Goal: Information Seeking & Learning: Learn about a topic

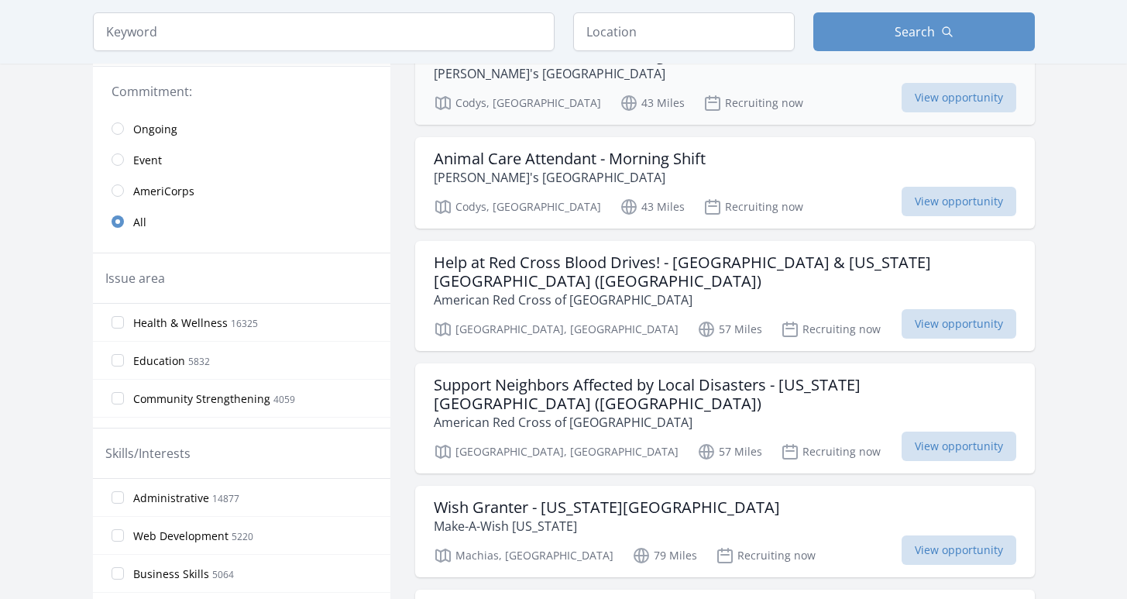
scroll to position [299, 0]
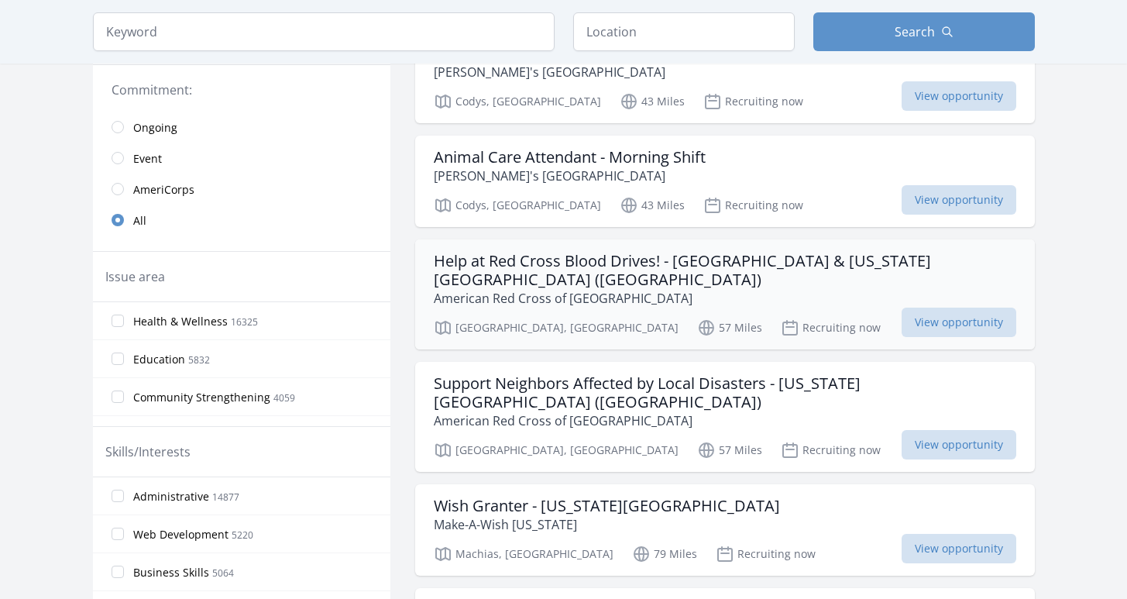
click at [729, 263] on h3 "Help at Red Cross Blood Drives! - [GEOGRAPHIC_DATA] & [US_STATE][GEOGRAPHIC_DAT…" at bounding box center [725, 270] width 582 height 37
click at [176, 564] on span "Business Skills" at bounding box center [171, 571] width 76 height 15
click at [124, 565] on input "Business Skills 5064" at bounding box center [118, 571] width 12 height 12
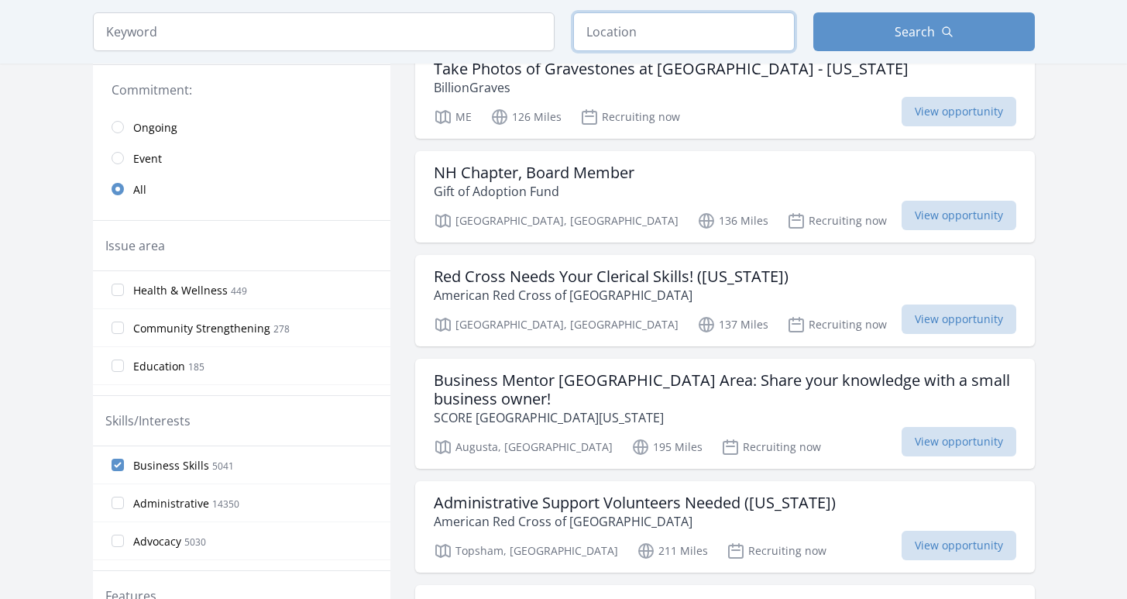
click at [643, 51] on input "text" at bounding box center [683, 31] width 221 height 39
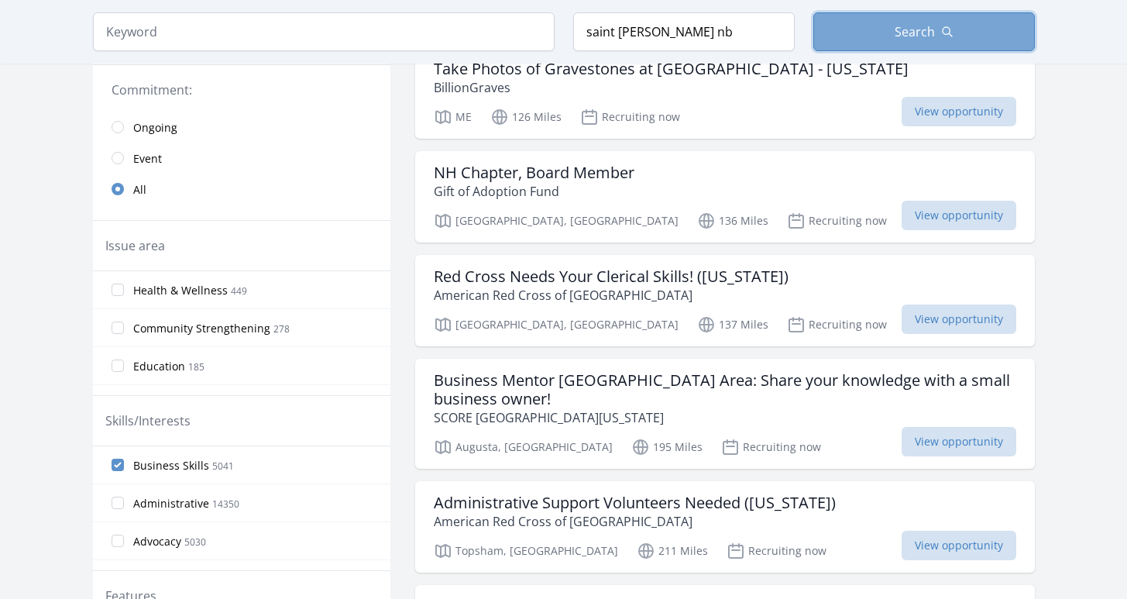
click at [950, 38] on icon "button" at bounding box center [947, 32] width 12 height 12
click at [191, 458] on span "Business Skills" at bounding box center [171, 465] width 76 height 15
click at [124, 458] on input "Business Skills 5041" at bounding box center [118, 464] width 12 height 12
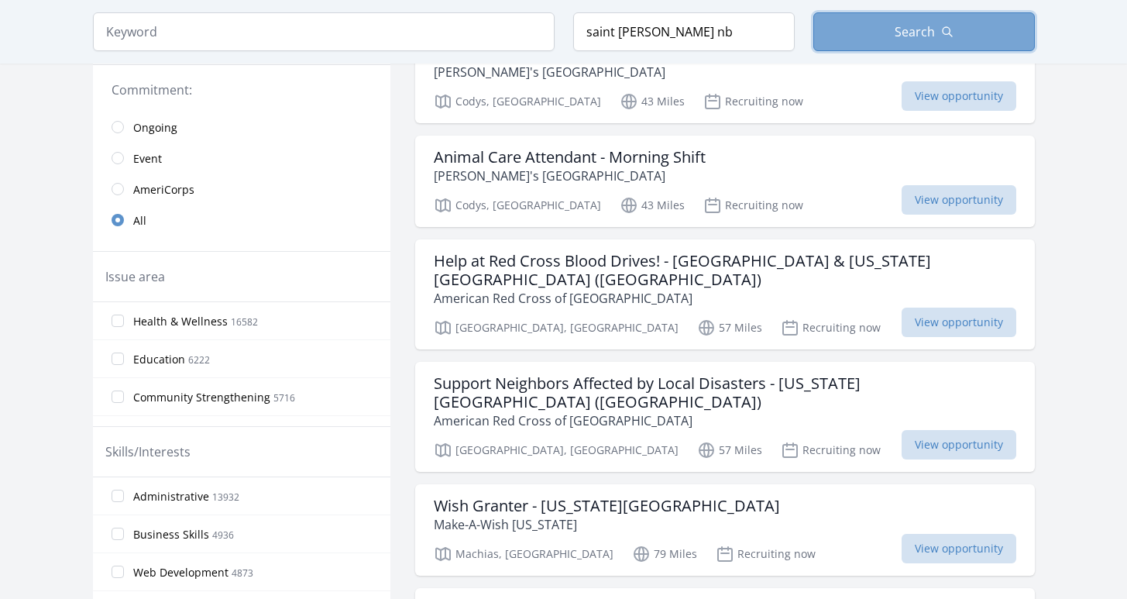
click at [915, 41] on span "Search" at bounding box center [914, 31] width 40 height 19
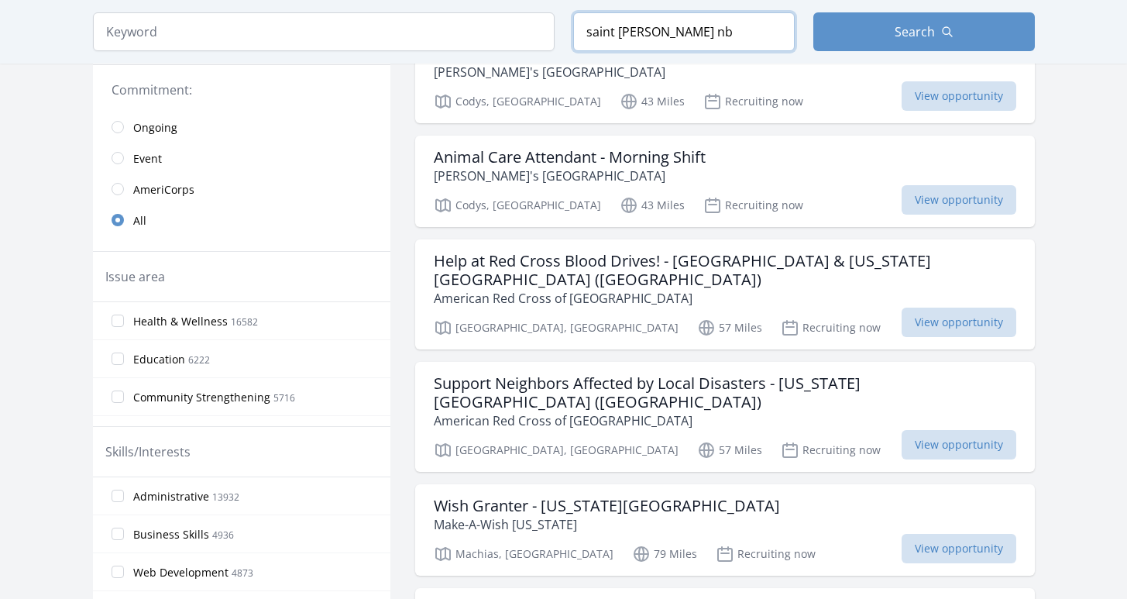
click at [705, 51] on input "saint [PERSON_NAME] nb" at bounding box center [683, 31] width 221 height 39
type input "[GEOGRAPHIC_DATA], [GEOGRAPHIC_DATA], [GEOGRAPHIC_DATA]"
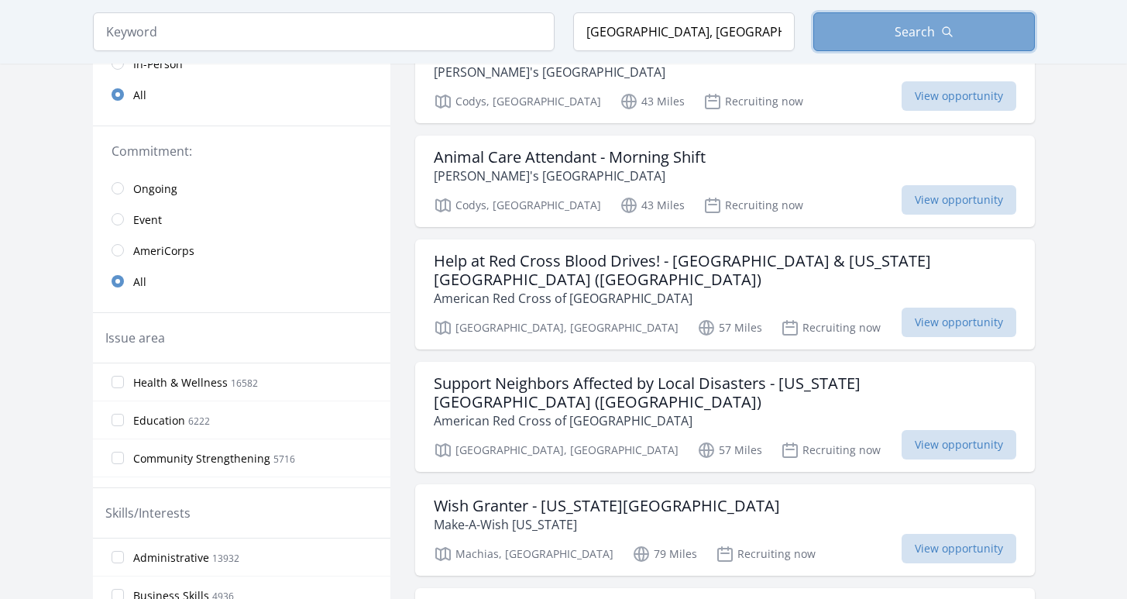
click at [905, 51] on button "Search" at bounding box center [923, 31] width 221 height 39
click at [889, 51] on button "Search" at bounding box center [923, 31] width 221 height 39
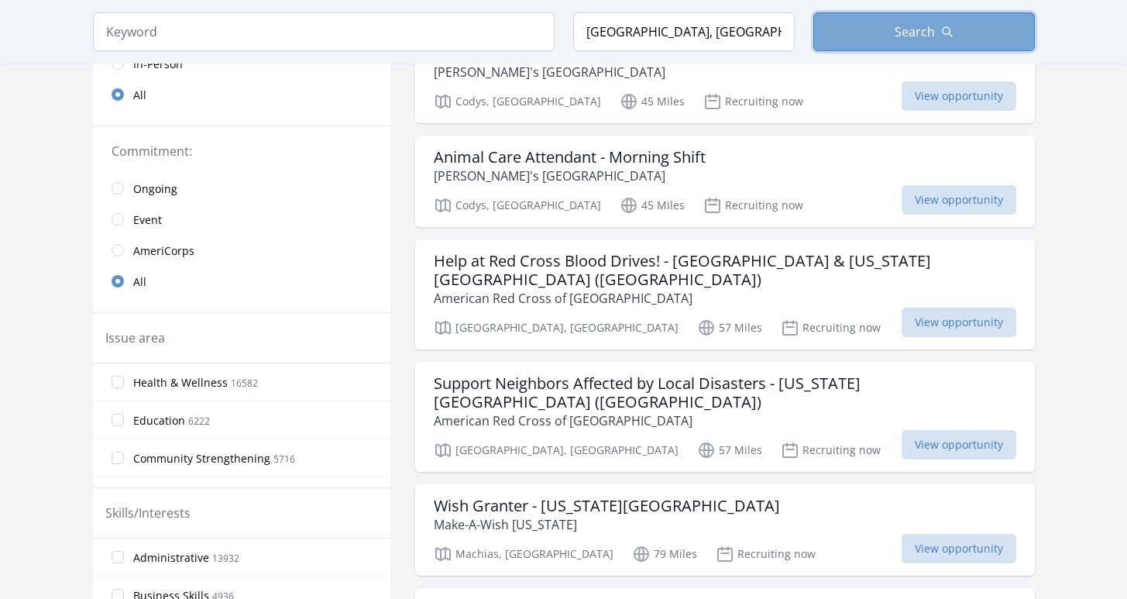
click at [889, 51] on button "Search" at bounding box center [923, 31] width 221 height 39
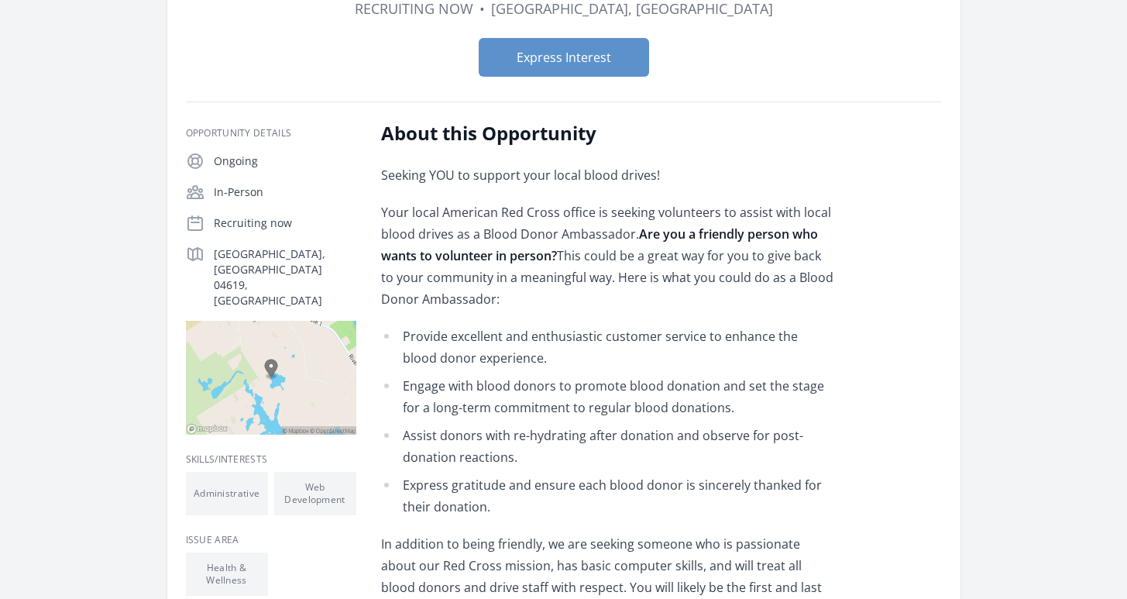
scroll to position [300, 0]
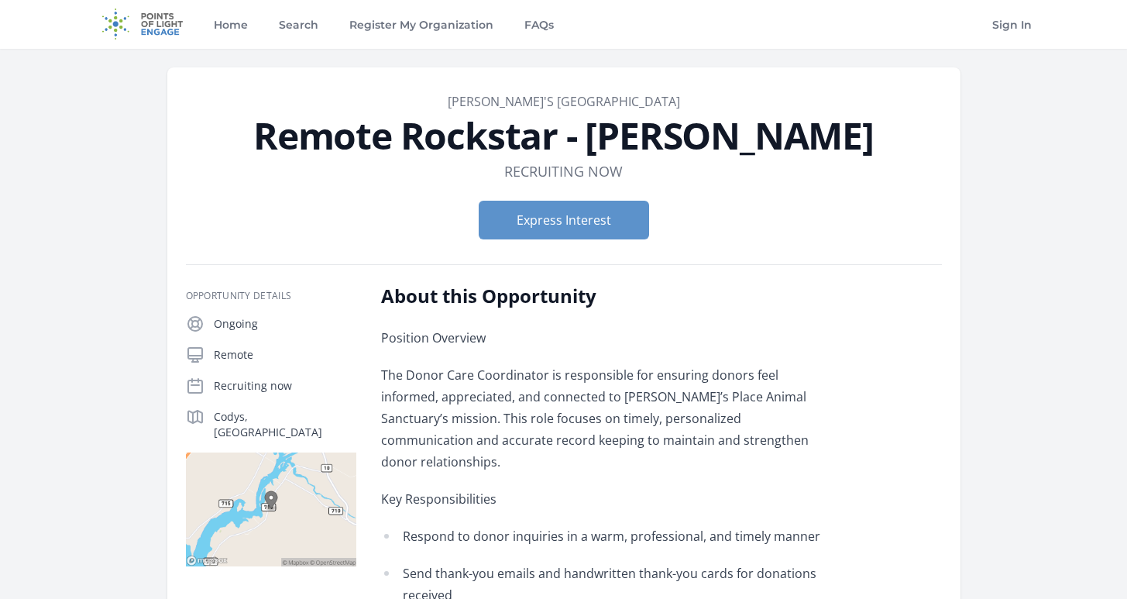
scroll to position [1, 0]
